Goal: Task Accomplishment & Management: Use online tool/utility

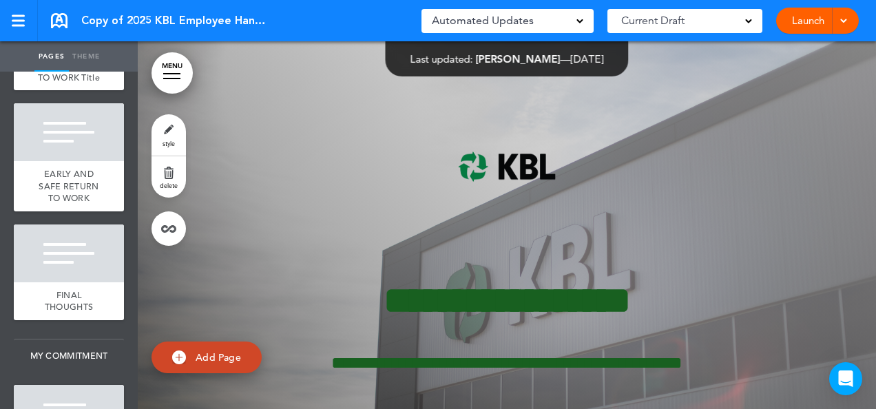
scroll to position [8948, 0]
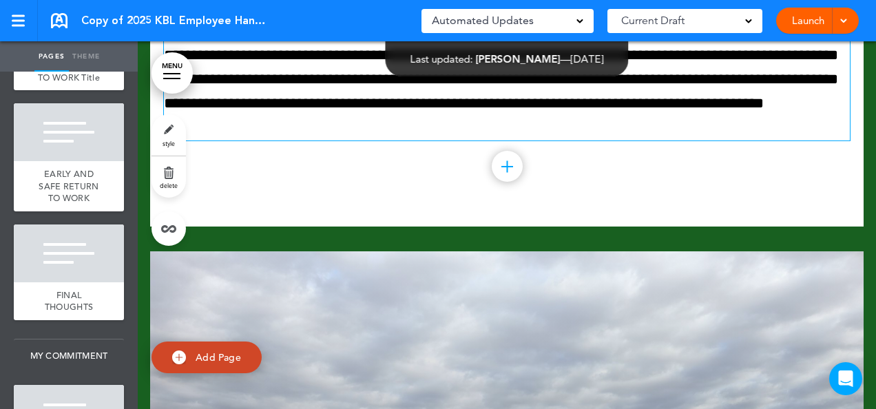
scroll to position [104524, 0]
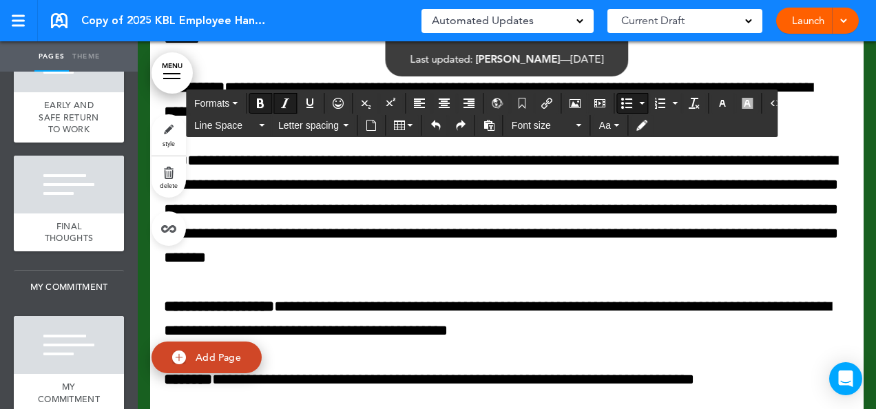
scroll to position [8948, 0]
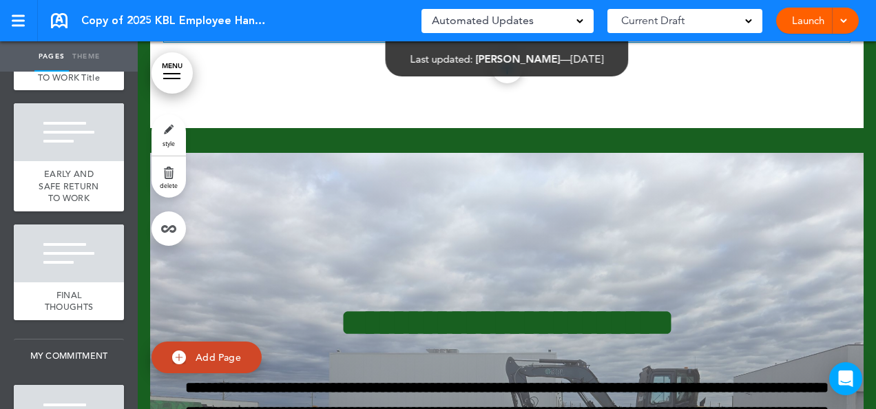
scroll to position [104456, 0]
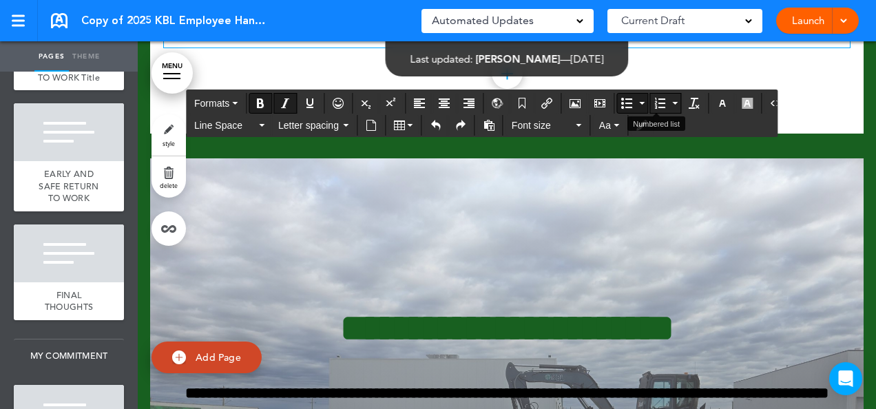
click at [656, 105] on button "Numbered list" at bounding box center [659, 103] width 19 height 19
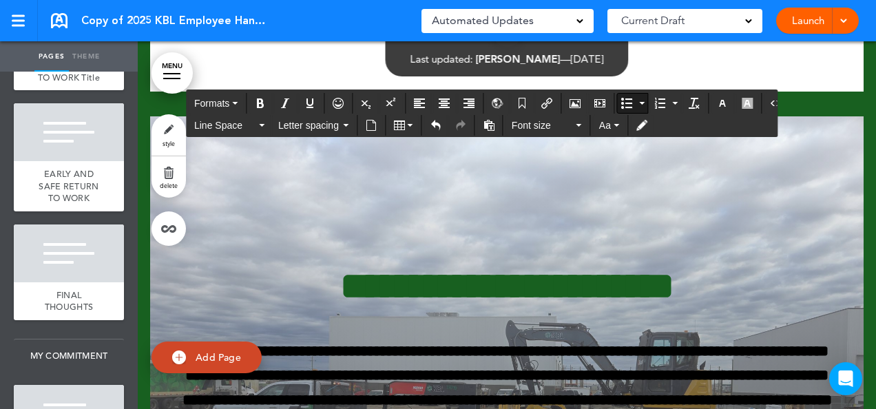
scroll to position [104524, 0]
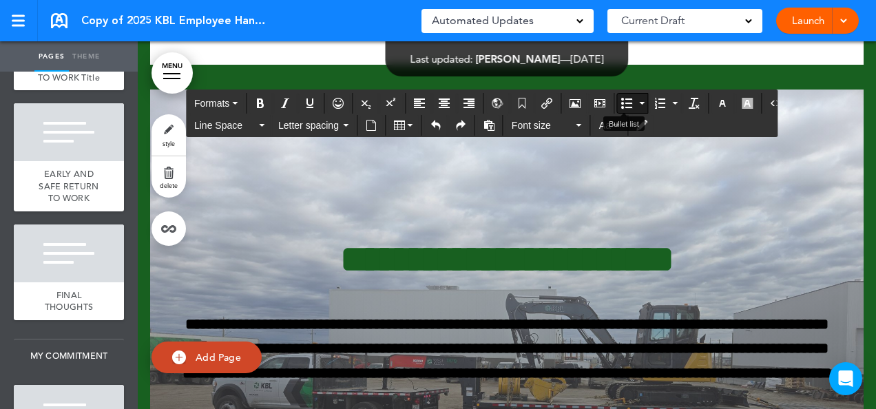
click at [621, 105] on icon "Bullet list" at bounding box center [626, 103] width 11 height 11
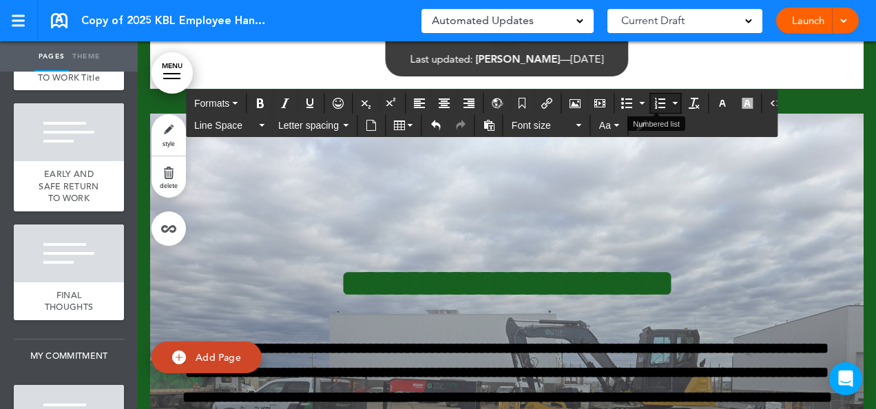
click at [654, 102] on icon "Numbered list" at bounding box center [659, 103] width 11 height 11
click at [654, 99] on icon "Numbered list" at bounding box center [659, 103] width 11 height 11
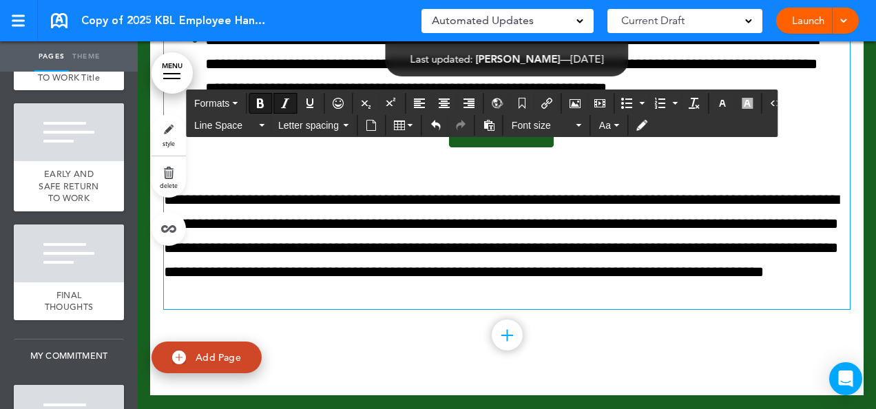
scroll to position [104249, 0]
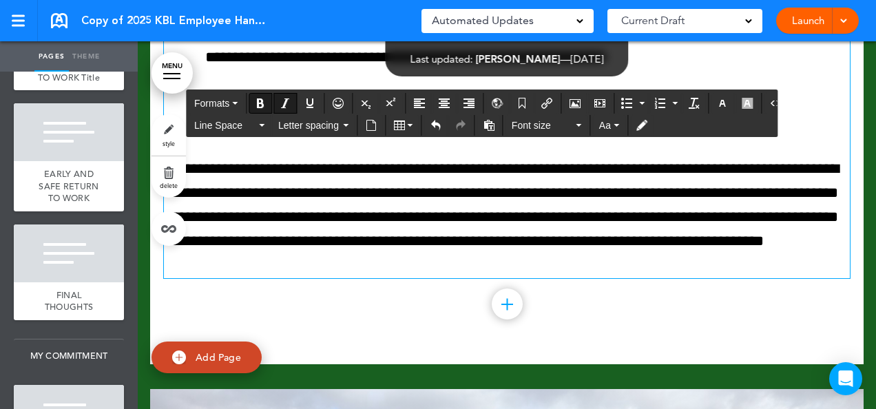
click at [621, 101] on icon "Bullet list" at bounding box center [626, 103] width 11 height 11
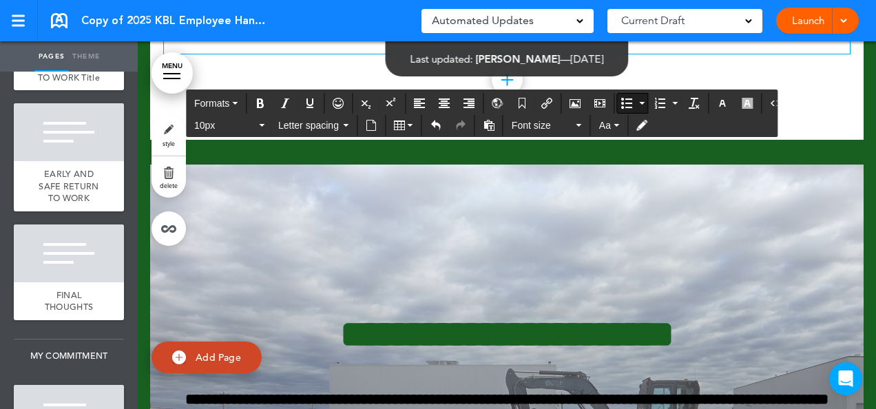
scroll to position [104456, 0]
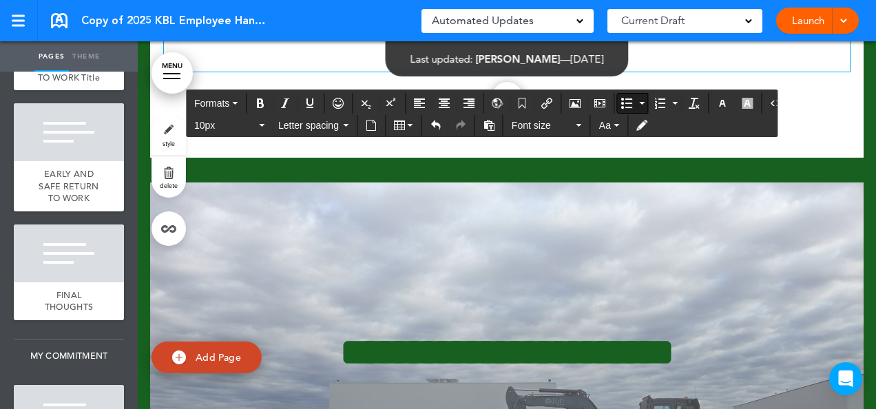
click at [654, 99] on icon "Numbered list" at bounding box center [659, 103] width 11 height 11
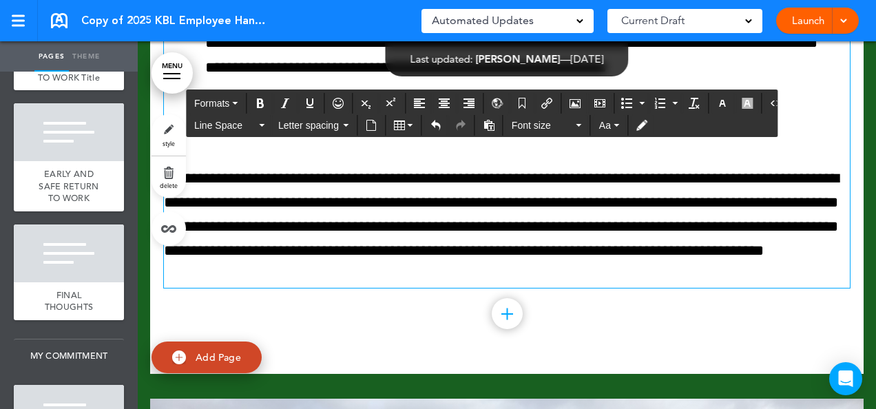
scroll to position [104249, 0]
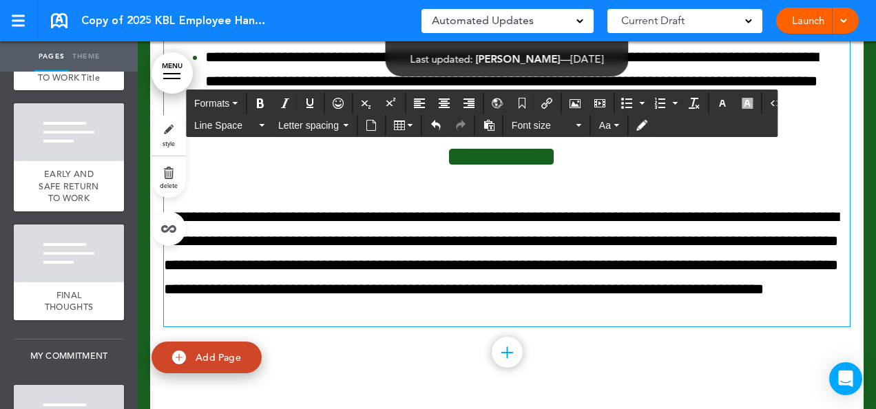
drag, startPoint x: 657, startPoint y: 266, endPoint x: 168, endPoint y: 265, distance: 488.7
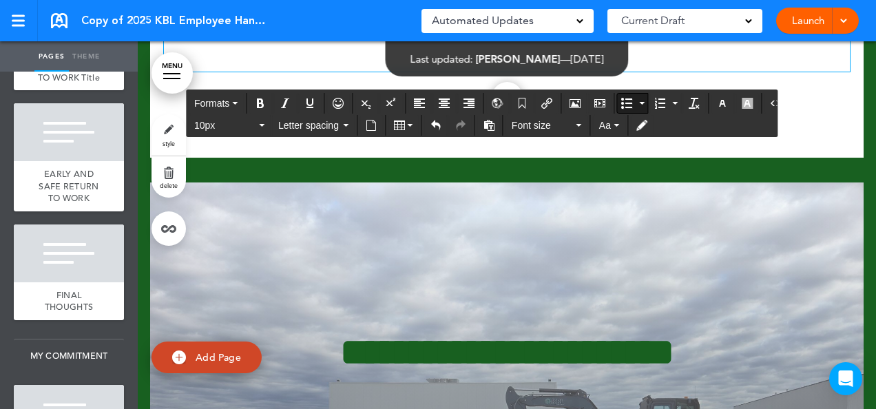
scroll to position [104524, 0]
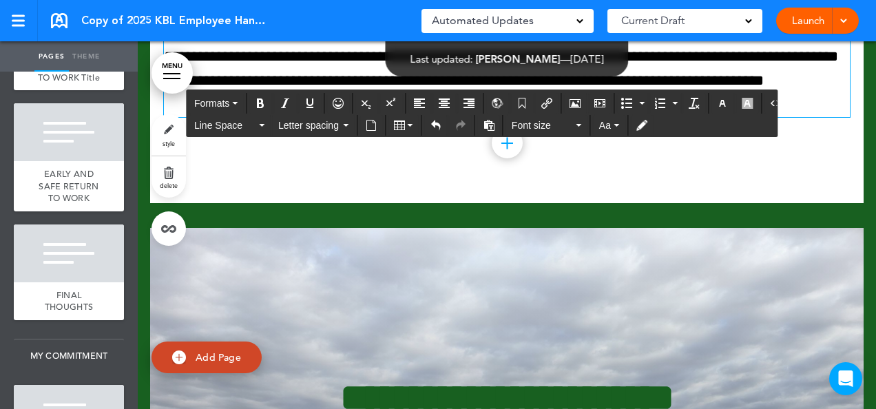
scroll to position [104456, 0]
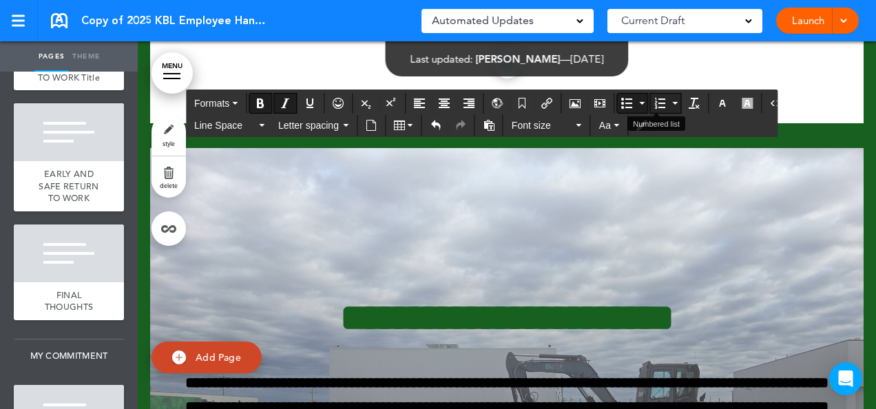
click at [654, 98] on icon "Numbered list" at bounding box center [659, 103] width 11 height 11
click at [654, 101] on icon "Numbered list" at bounding box center [659, 103] width 11 height 11
click at [621, 99] on icon "Bullet list" at bounding box center [626, 103] width 11 height 11
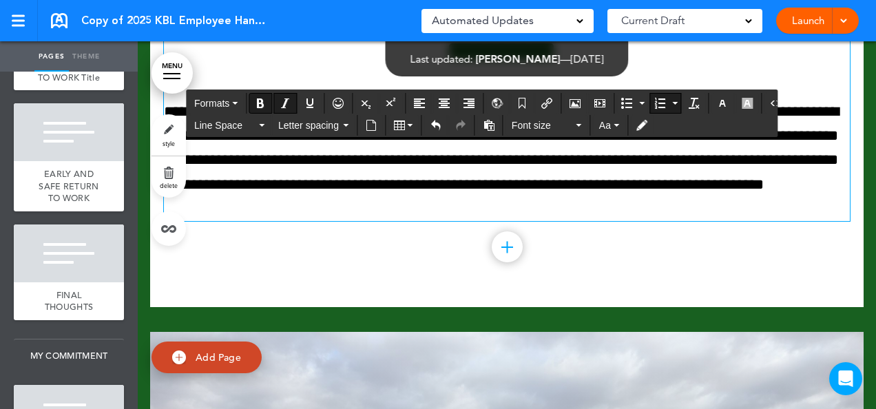
scroll to position [104245, 0]
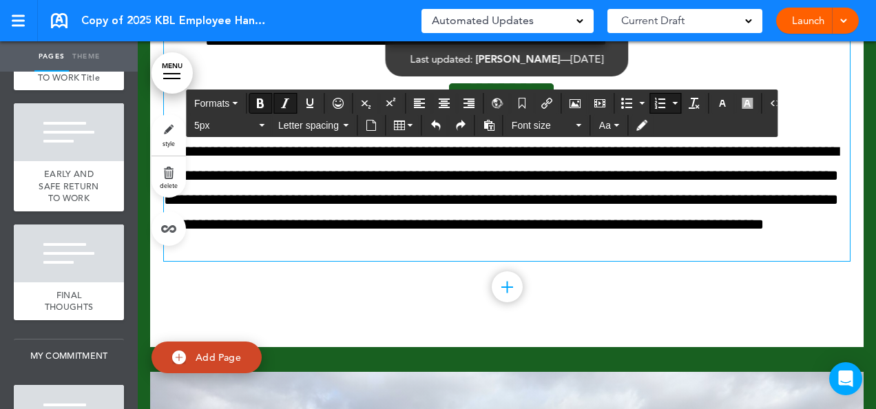
scroll to position [104176, 0]
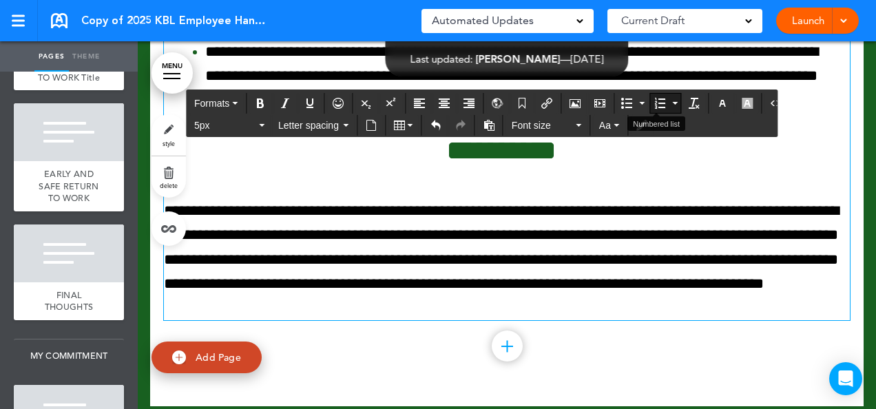
click at [654, 103] on icon "Numbered list" at bounding box center [659, 103] width 11 height 11
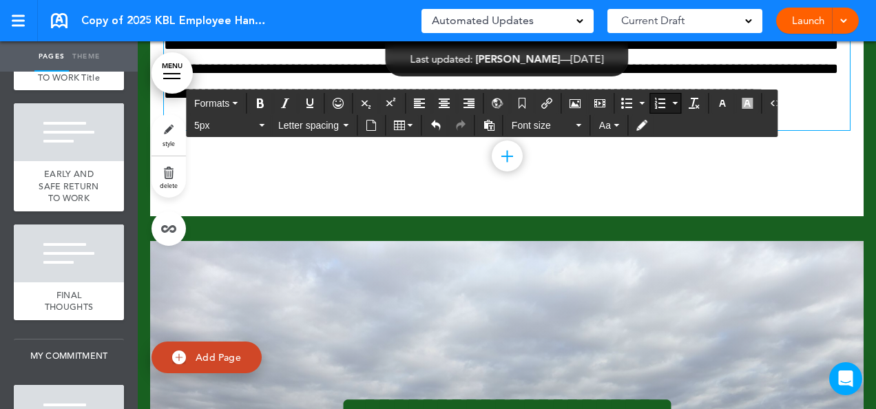
scroll to position [104451, 0]
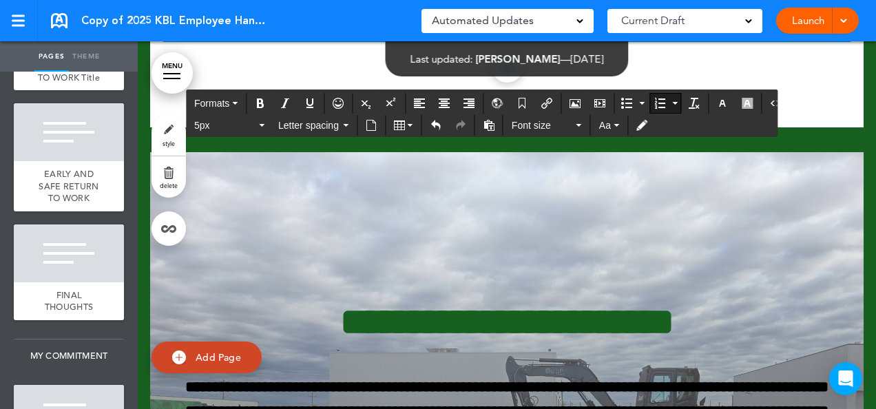
click at [621, 103] on icon "Bullet list" at bounding box center [626, 103] width 11 height 11
click at [654, 99] on icon "Numbered list" at bounding box center [659, 103] width 11 height 11
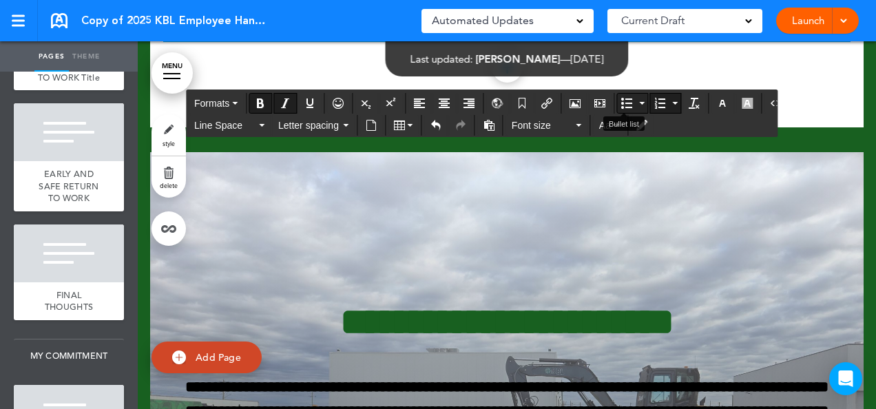
click at [621, 103] on icon "Bullet list" at bounding box center [626, 103] width 11 height 11
click at [654, 100] on icon "Numbered list" at bounding box center [659, 103] width 11 height 11
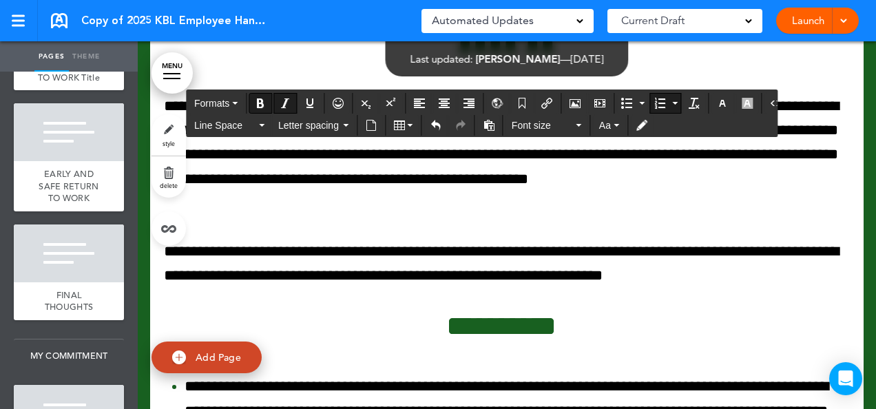
scroll to position [105140, 0]
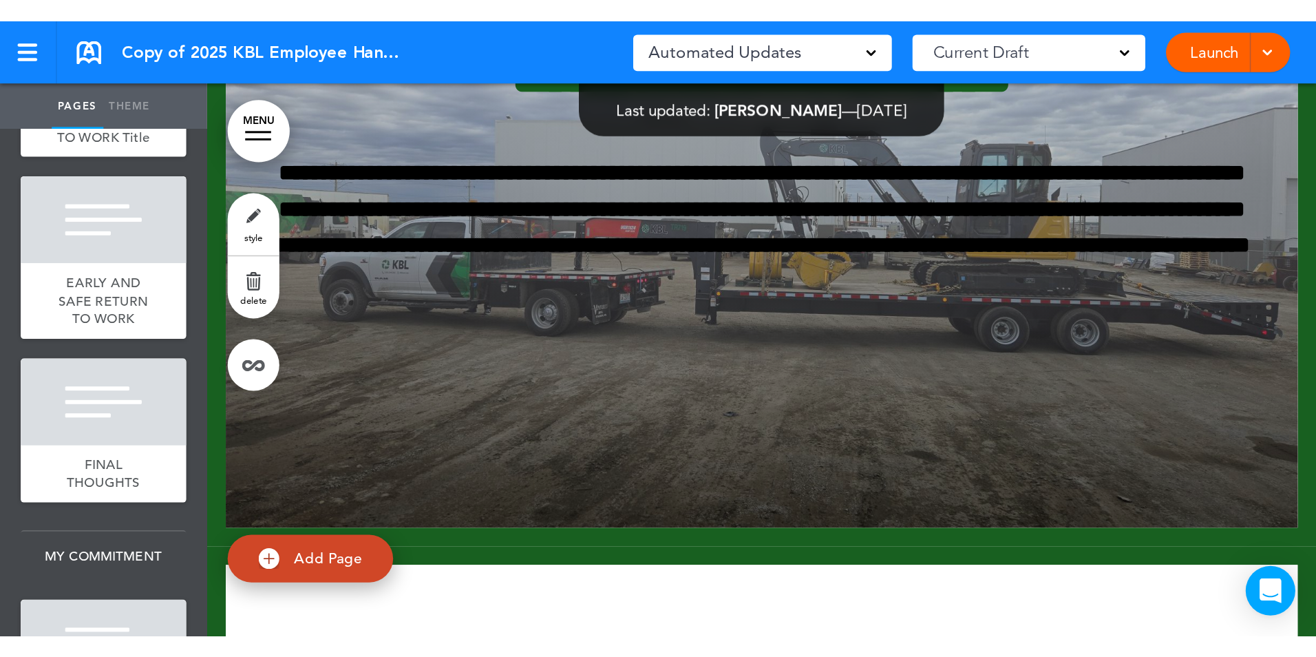
scroll to position [104864, 0]
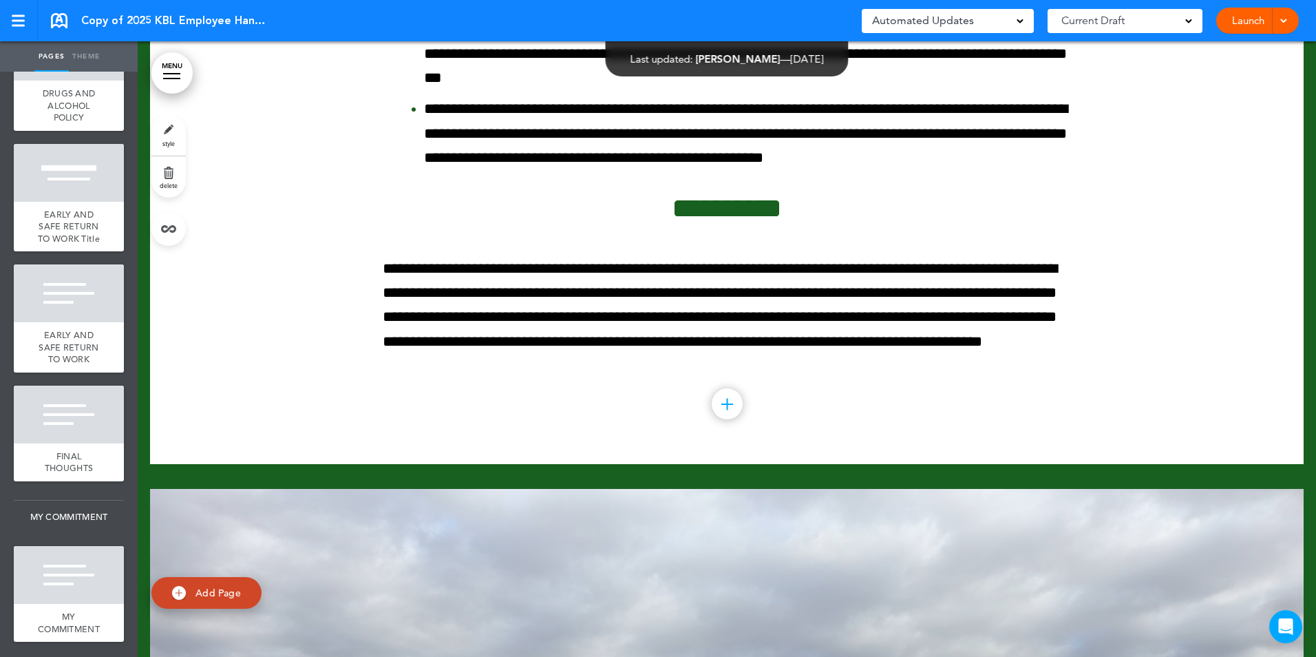
scroll to position [106978, 0]
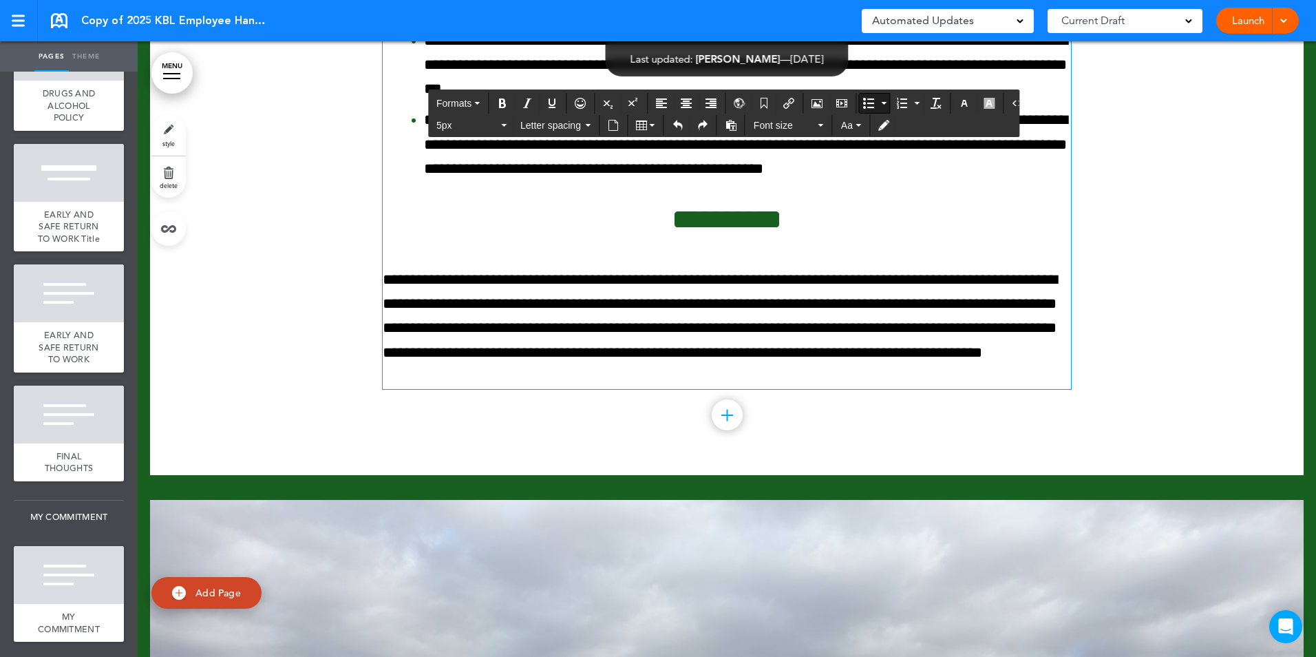
click at [482, 121] on span "5px" at bounding box center [467, 125] width 62 height 14
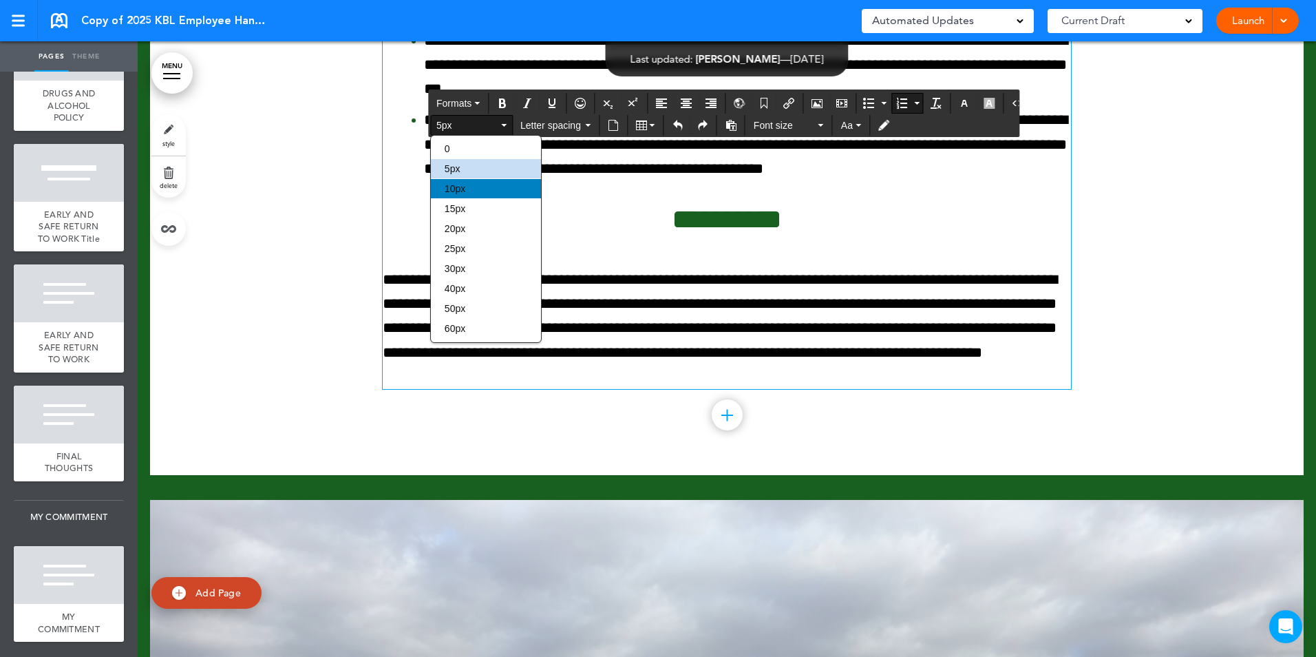
click at [498, 188] on div "10px" at bounding box center [486, 188] width 110 height 19
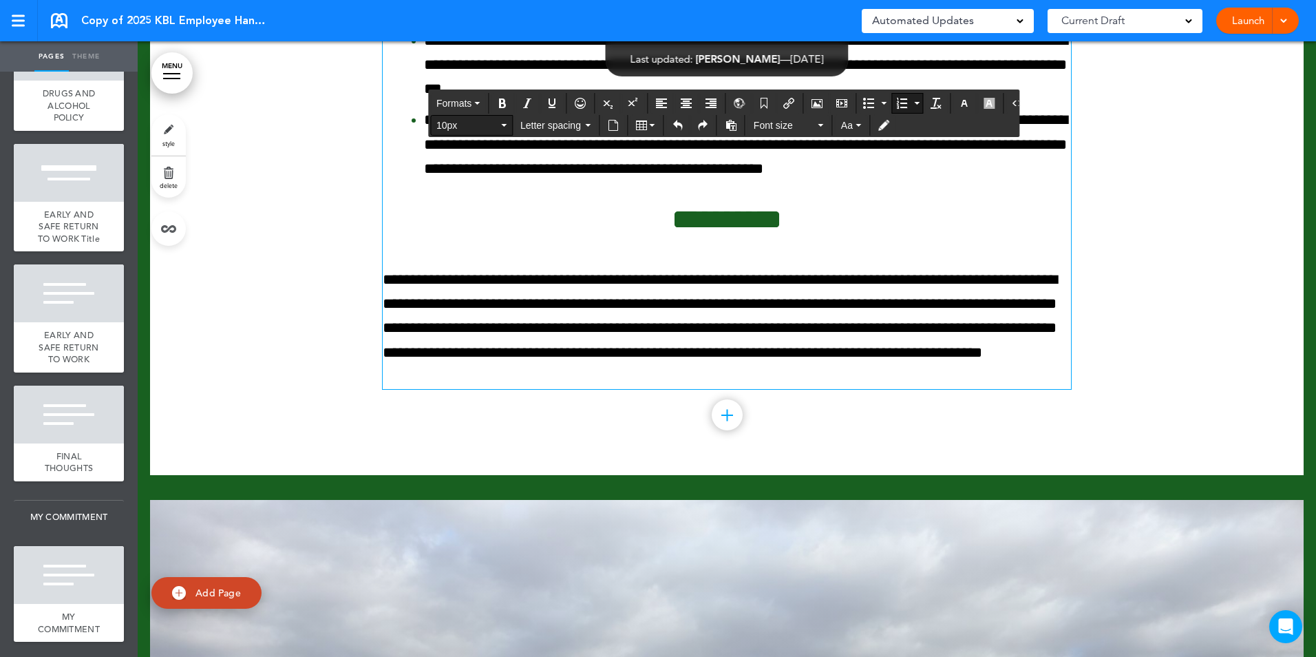
click at [489, 126] on span "10px" at bounding box center [467, 125] width 62 height 14
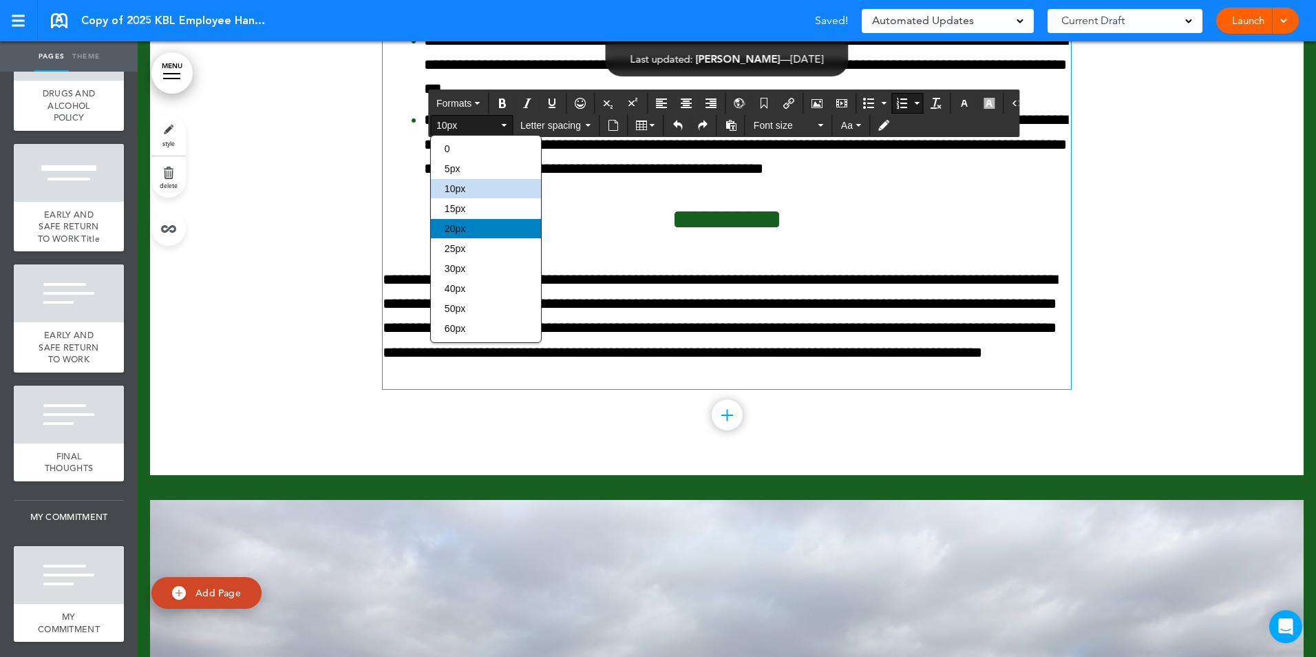
click at [498, 220] on div "20px" at bounding box center [486, 228] width 110 height 19
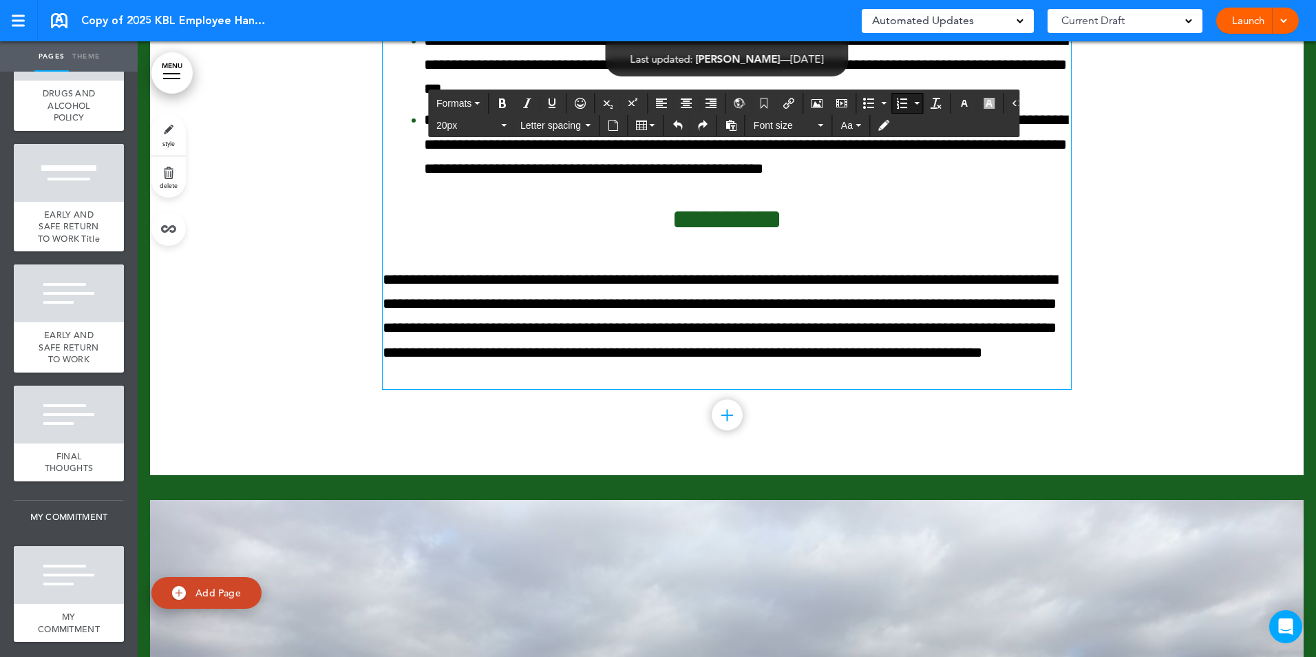
drag, startPoint x: 1036, startPoint y: 280, endPoint x: 1000, endPoint y: 296, distance: 39.1
click at [500, 118] on button "20px" at bounding box center [471, 125] width 81 height 19
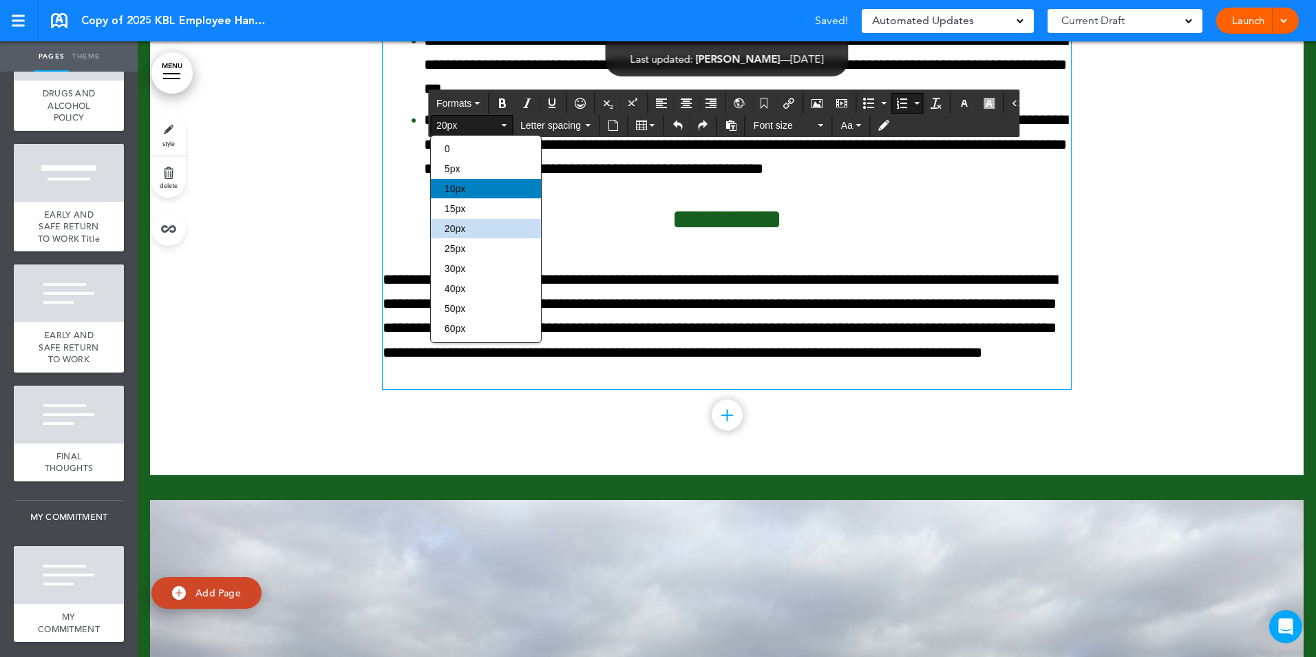
click at [469, 189] on div "10px" at bounding box center [486, 188] width 110 height 19
